Goal: Check status: Check status

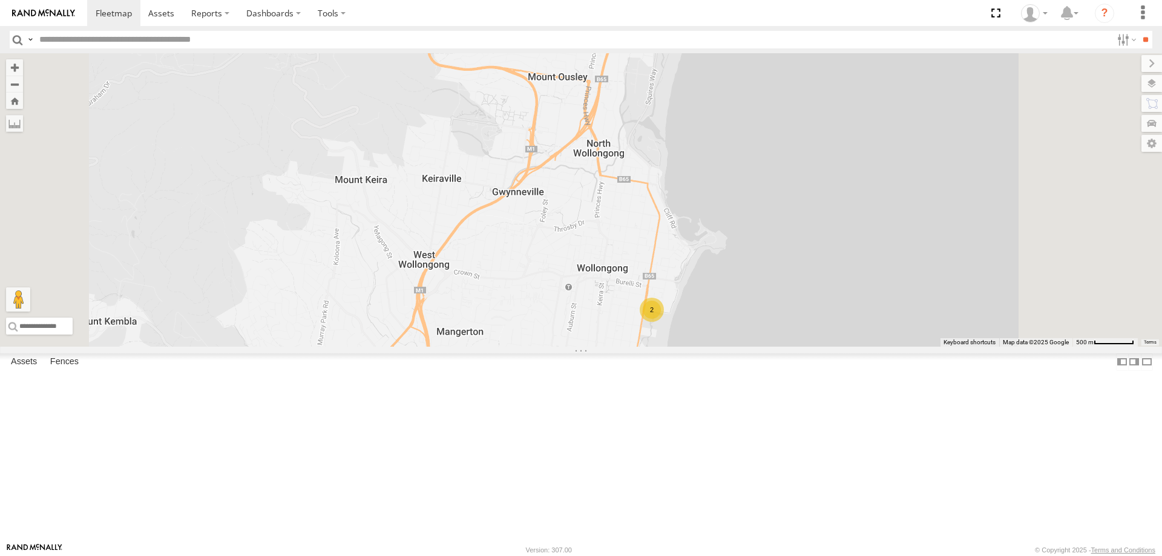
drag, startPoint x: 883, startPoint y: 466, endPoint x: 891, endPoint y: 410, distance: 56.3
click at [891, 347] on div "2" at bounding box center [581, 200] width 1162 height 294
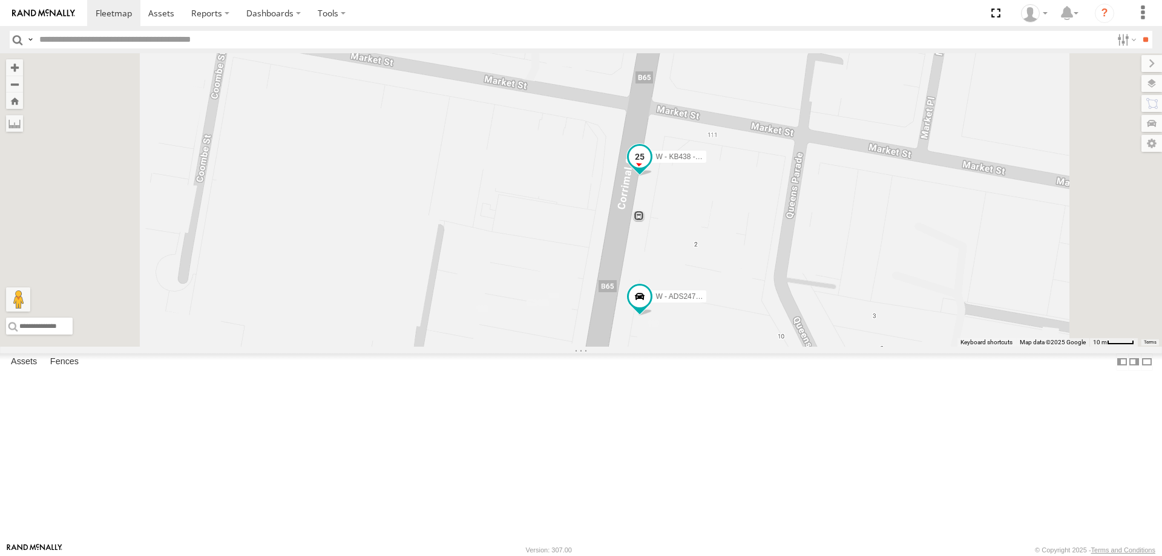
click at [651, 168] on span at bounding box center [640, 157] width 22 height 22
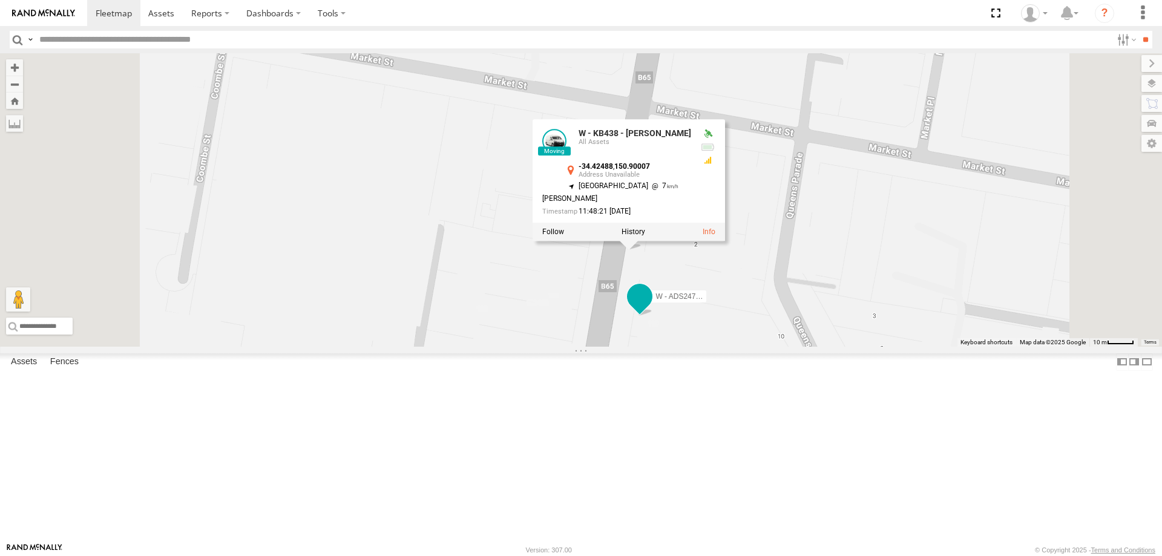
click at [651, 308] on span at bounding box center [640, 297] width 22 height 22
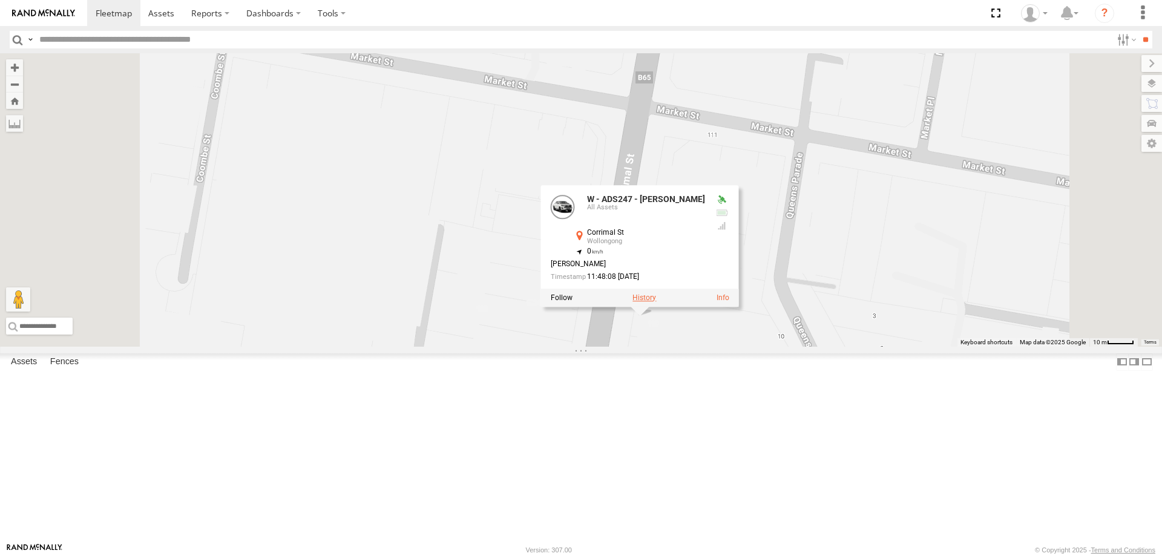
click at [656, 302] on label at bounding box center [645, 298] width 24 height 8
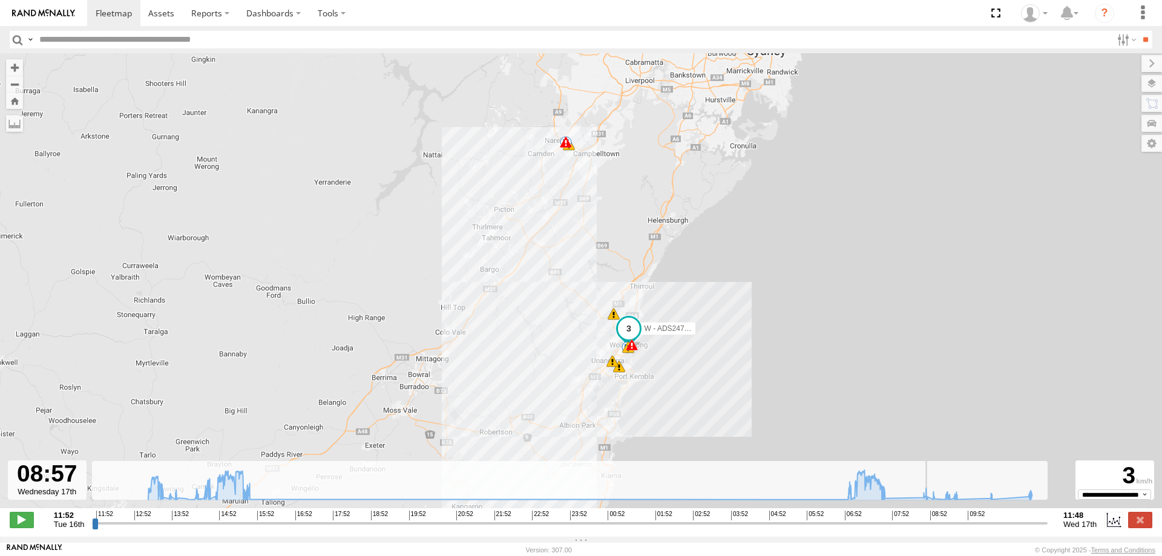
drag, startPoint x: 97, startPoint y: 529, endPoint x: 932, endPoint y: 552, distance: 835.2
click at [932, 529] on input "range" at bounding box center [570, 524] width 956 height 12
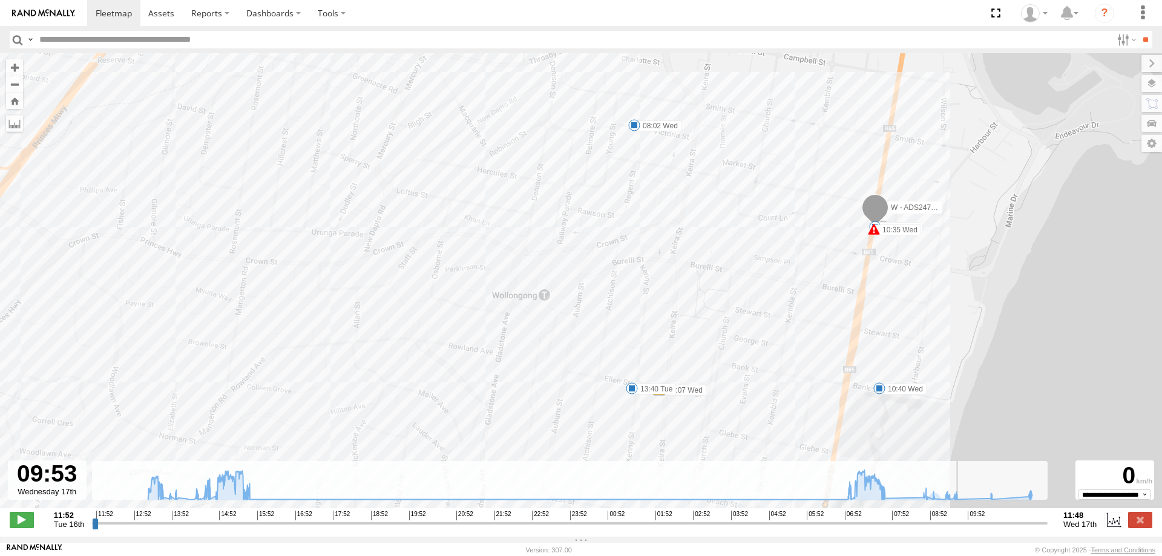
drag, startPoint x: 932, startPoint y: 531, endPoint x: 968, endPoint y: 538, distance: 37.0
click at [968, 529] on input "range" at bounding box center [570, 524] width 956 height 12
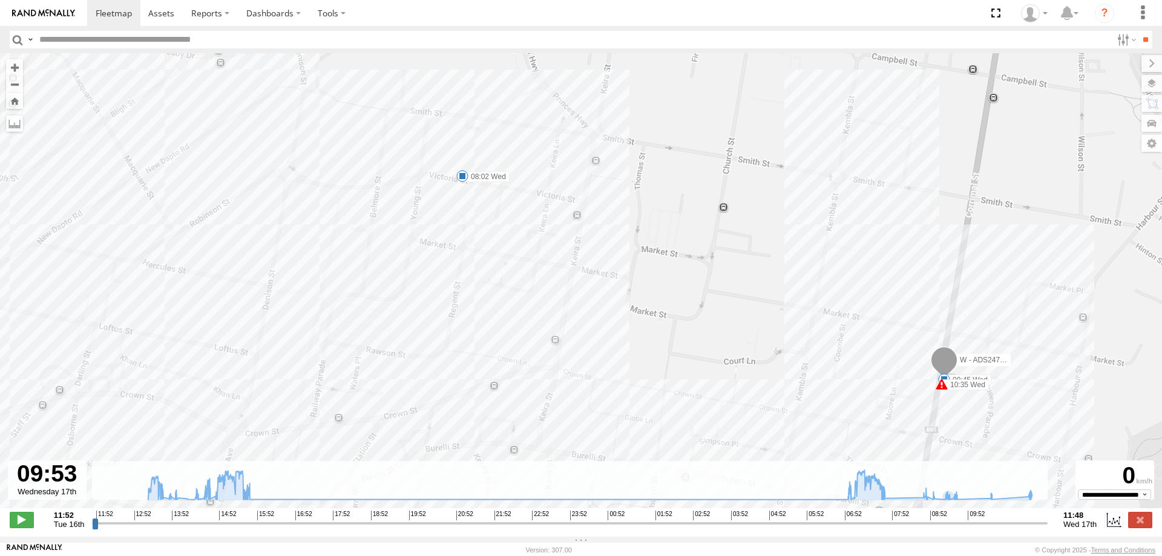
drag, startPoint x: 846, startPoint y: 205, endPoint x: 846, endPoint y: 289, distance: 83.6
click at [846, 289] on div "W - ADS247 - [PERSON_NAME] 13:22 Tue 14:51 Tue 14:59 Tue 15:40 Tue 06:55 Wed 09…" at bounding box center [581, 287] width 1162 height 468
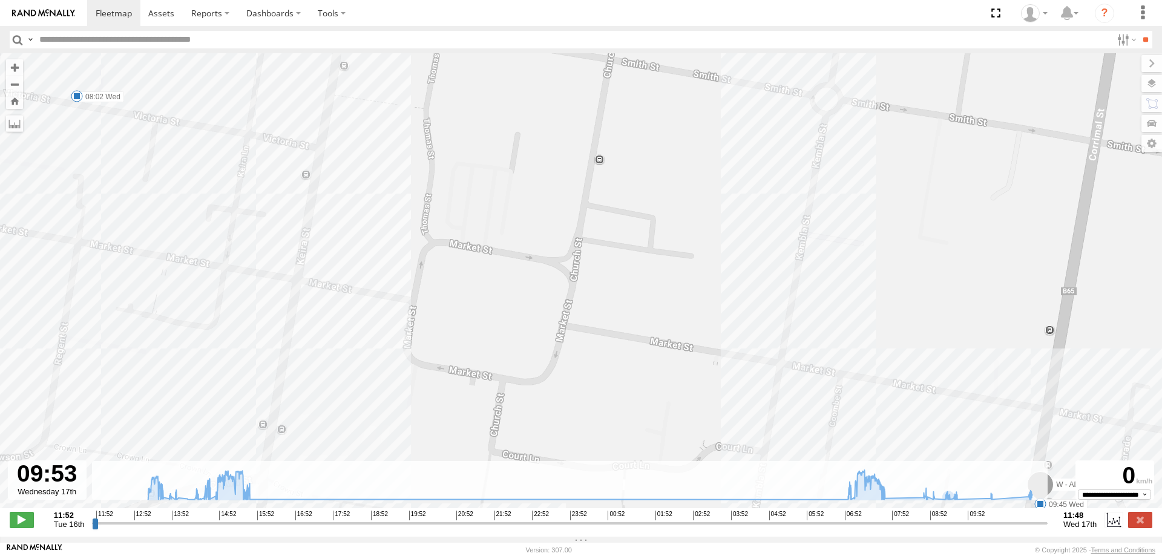
drag, startPoint x: 883, startPoint y: 205, endPoint x: 883, endPoint y: 279, distance: 73.3
click at [883, 279] on div "W - ADS247 - [PERSON_NAME] 13:22 Tue 14:51 Tue 14:59 Tue 15:40 Tue 06:55 Wed 09…" at bounding box center [581, 287] width 1162 height 468
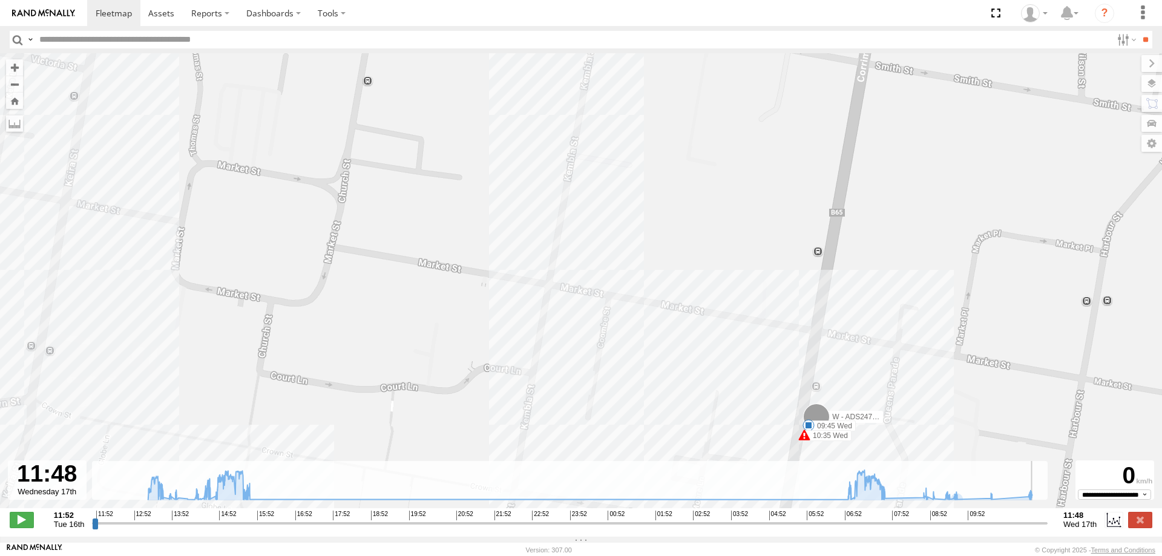
drag, startPoint x: 968, startPoint y: 533, endPoint x: 1046, endPoint y: 541, distance: 78.5
type input "**********"
click at [1046, 529] on input "range" at bounding box center [570, 524] width 956 height 12
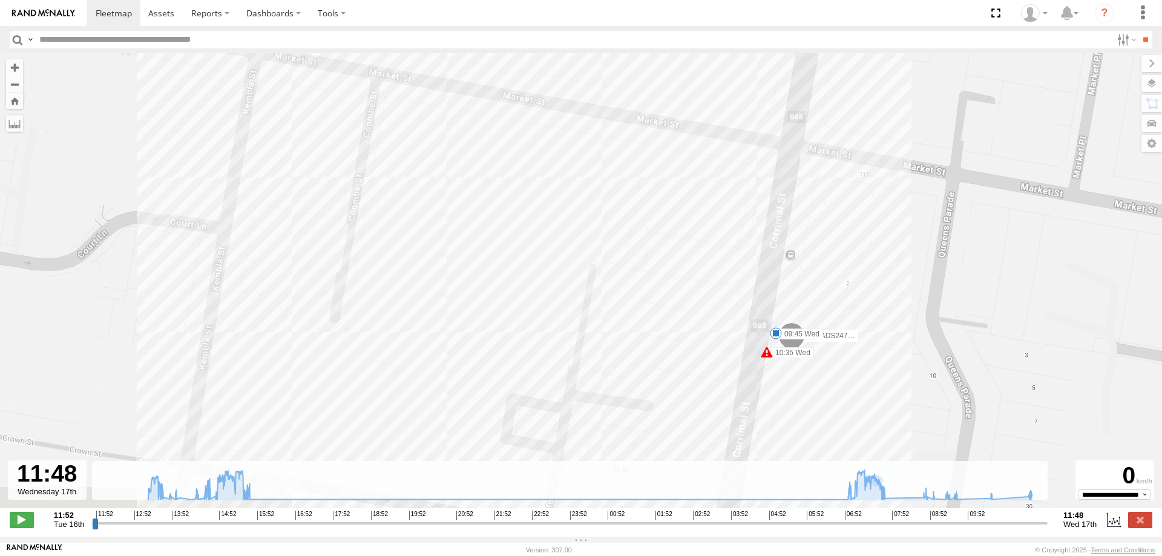
drag, startPoint x: 878, startPoint y: 396, endPoint x: 876, endPoint y: 366, distance: 30.4
click at [878, 369] on div "W - ADS247 - [PERSON_NAME] 13:22 Tue 14:51 Tue 14:59 Tue 15:40 Tue 06:55 Wed 09…" at bounding box center [581, 287] width 1162 height 468
